Goal: Check status

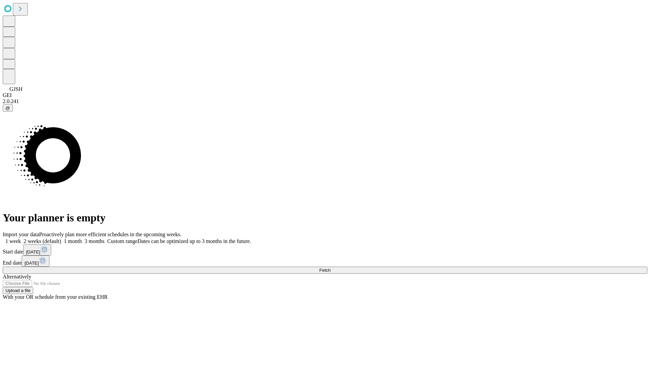
click at [330, 268] on span "Fetch" at bounding box center [324, 270] width 11 height 5
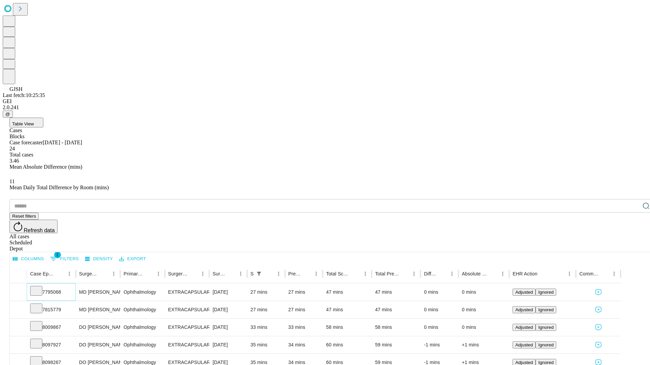
click at [40, 287] on icon at bounding box center [36, 290] width 7 height 7
